Goal: Find specific page/section: Find specific page/section

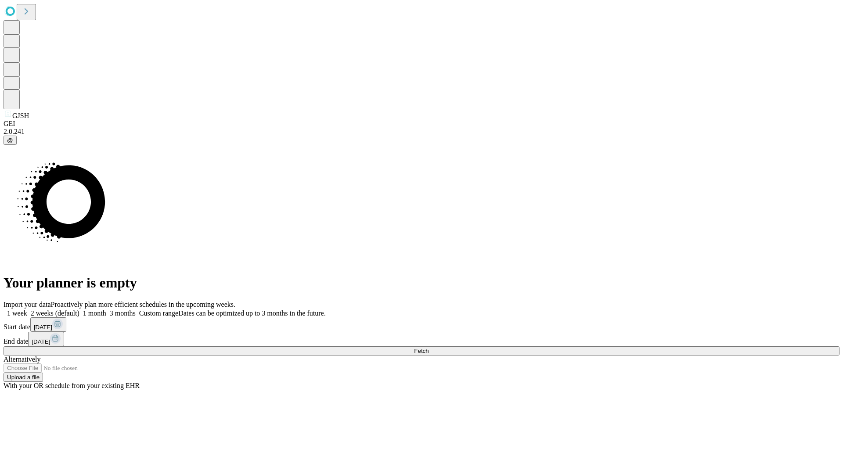
click at [429, 348] on span "Fetch" at bounding box center [421, 351] width 14 height 7
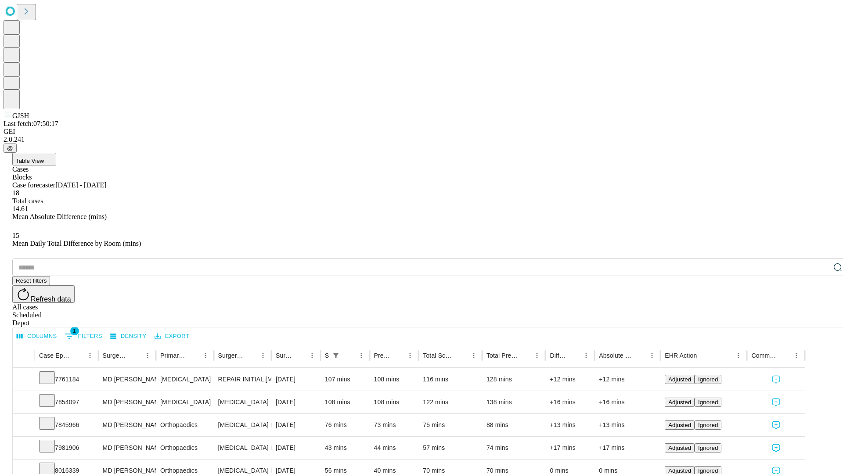
click at [821, 319] on div "Depot" at bounding box center [430, 323] width 836 height 8
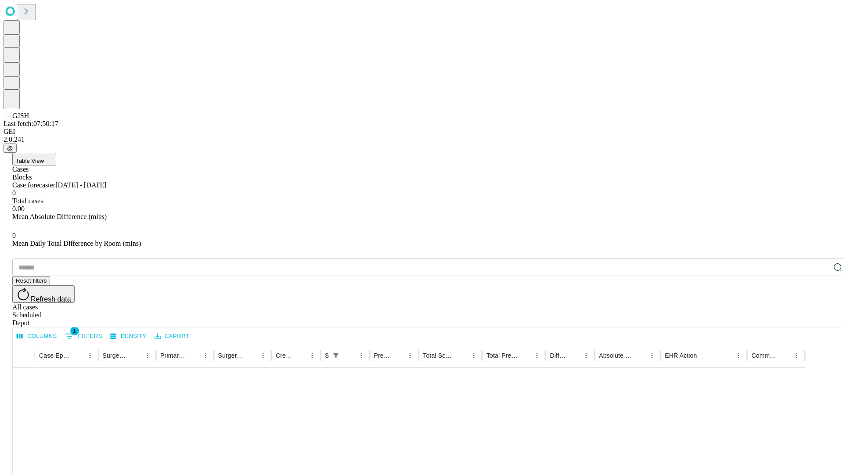
click at [749, 304] on div "All cases" at bounding box center [430, 308] width 836 height 8
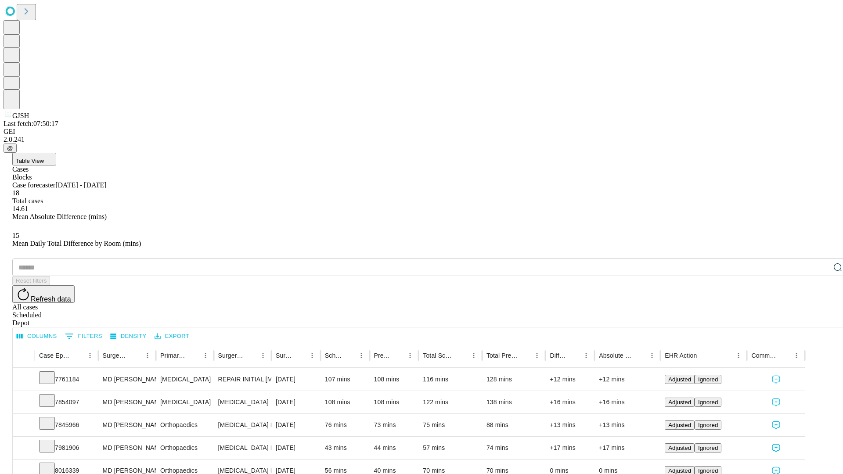
type input "*******"
